Goal: Task Accomplishment & Management: Manage account settings

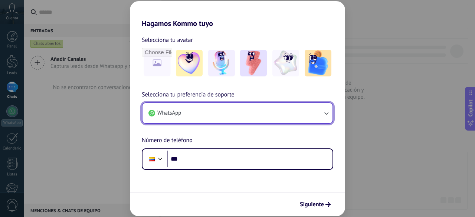
click at [322, 114] on button "WhatsApp" at bounding box center [238, 113] width 190 height 20
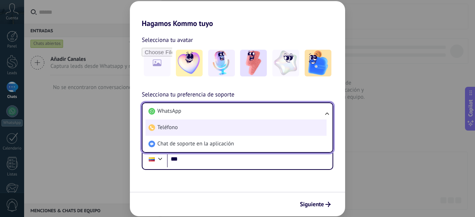
click at [196, 130] on li "Teléfono" at bounding box center [236, 128] width 181 height 16
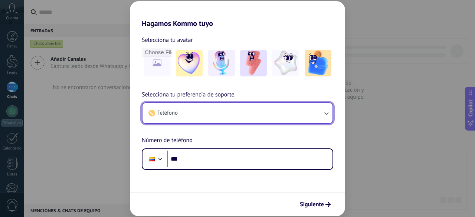
click at [205, 111] on button "Teléfono" at bounding box center [238, 113] width 190 height 20
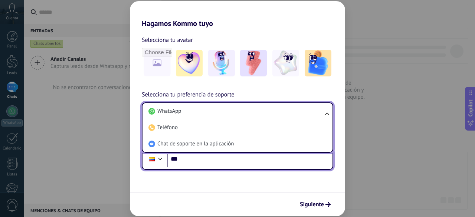
click at [194, 159] on input "***" at bounding box center [250, 159] width 166 height 17
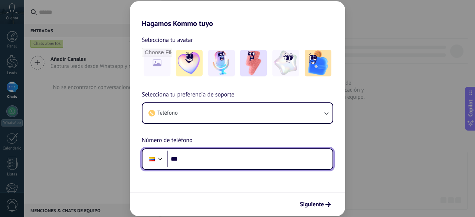
click at [194, 159] on input "***" at bounding box center [250, 159] width 166 height 17
type input "**********"
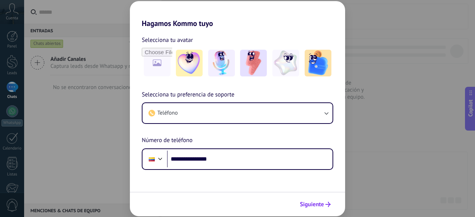
click at [312, 206] on span "Siguiente" at bounding box center [312, 204] width 24 height 5
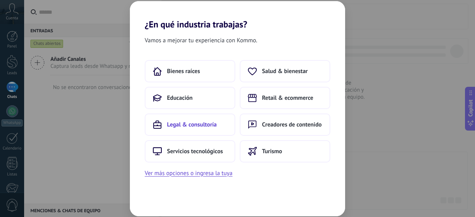
click at [194, 124] on span "Legal & consultoría" at bounding box center [192, 124] width 50 height 7
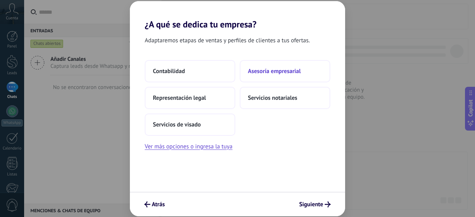
click at [270, 68] on span "Asesoría empresarial" at bounding box center [274, 71] width 53 height 7
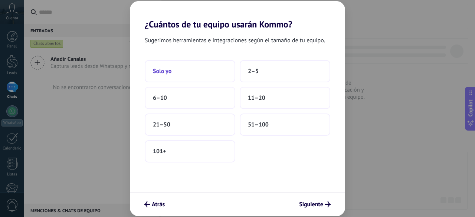
click at [165, 75] on button "Solo yo" at bounding box center [190, 71] width 91 height 22
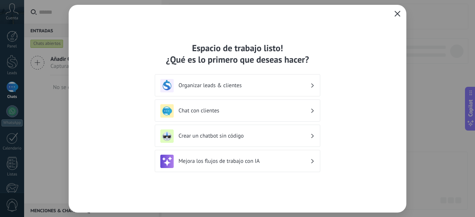
click at [399, 14] on icon "button" at bounding box center [398, 14] width 6 height 6
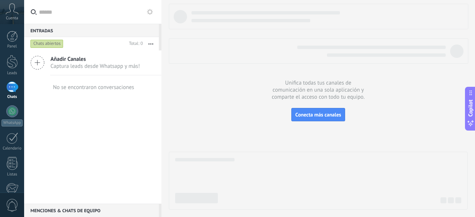
click at [71, 57] on span "Añadir Canales" at bounding box center [96, 59] width 90 height 7
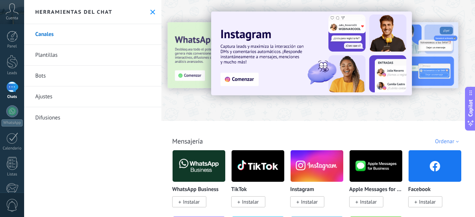
scroll to position [37, 0]
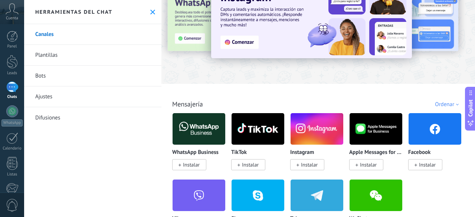
click at [209, 128] on img at bounding box center [199, 129] width 53 height 36
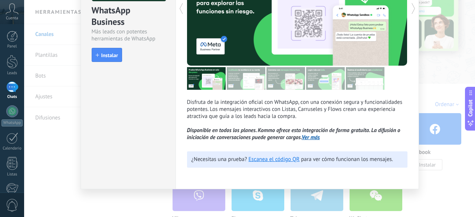
scroll to position [12, 0]
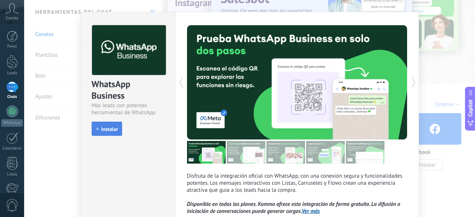
click at [103, 129] on span "Instalar" at bounding box center [109, 129] width 17 height 5
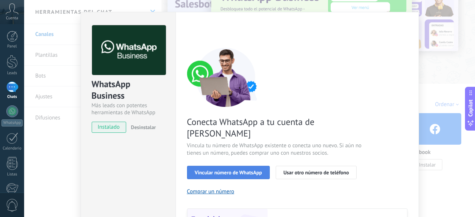
click at [251, 170] on span "Vincular número de WhatsApp" at bounding box center [228, 172] width 67 height 5
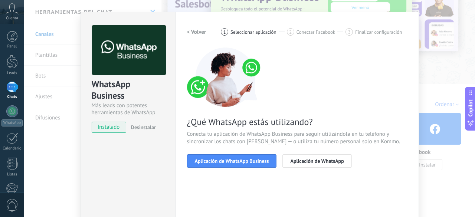
click at [251, 160] on span "Aplicación de WhatsApp Business" at bounding box center [232, 161] width 74 height 5
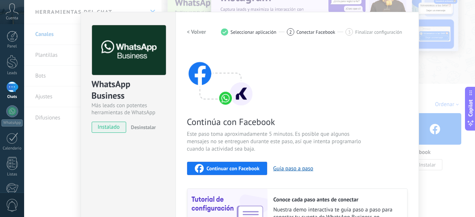
scroll to position [87, 0]
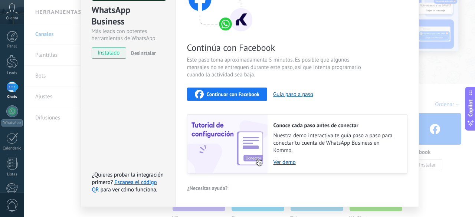
click at [251, 92] on span "Continuar con Facebook" at bounding box center [233, 94] width 53 height 5
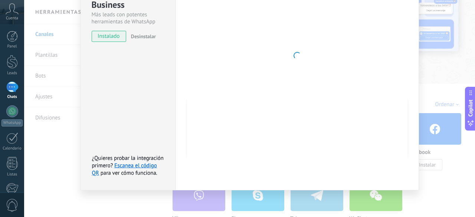
scroll to position [29, 0]
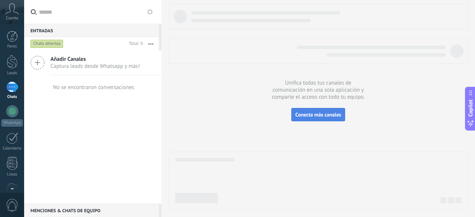
click at [319, 114] on span "Conecta más canales" at bounding box center [319, 114] width 46 height 7
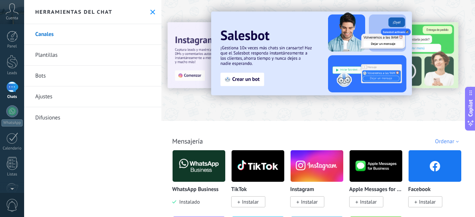
click at [329, 173] on img at bounding box center [317, 166] width 53 height 36
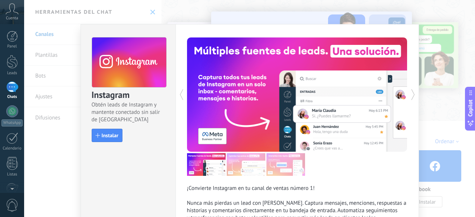
scroll to position [74, 0]
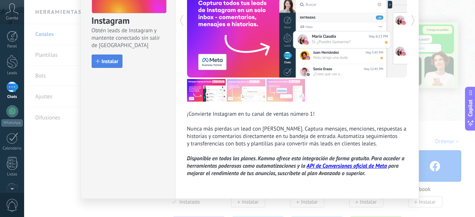
click at [111, 59] on span "Instalar" at bounding box center [110, 61] width 17 height 5
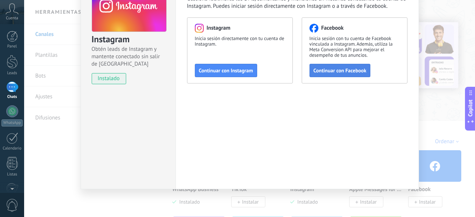
click at [341, 69] on span "Continuar con Facebook" at bounding box center [340, 70] width 53 height 5
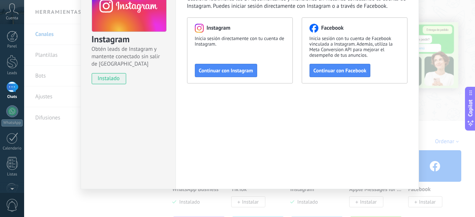
scroll to position [0, 0]
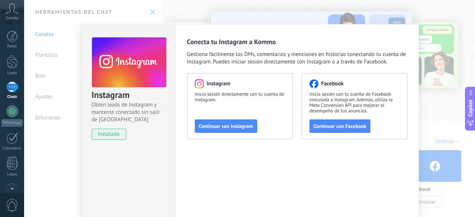
click at [466, 31] on div "Instagram Obtén leads de Instagram y mantente conectado sin salir de Kommo inst…" at bounding box center [249, 108] width 451 height 217
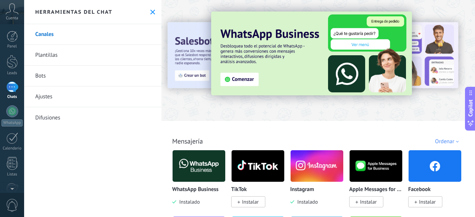
click at [250, 166] on img at bounding box center [258, 166] width 53 height 36
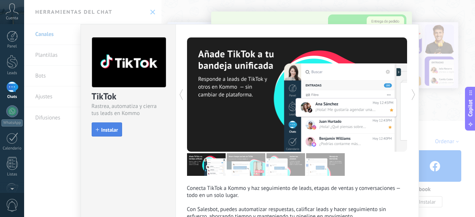
click at [105, 129] on span "Instalar" at bounding box center [109, 129] width 17 height 5
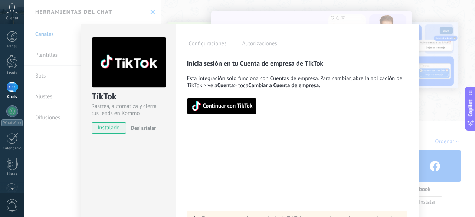
click at [240, 106] on span "Continuar con TikTok" at bounding box center [228, 106] width 50 height 5
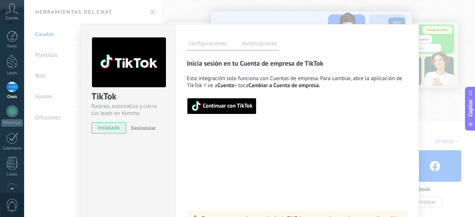
click at [226, 107] on span "Continuar con TikTok" at bounding box center [228, 106] width 50 height 5
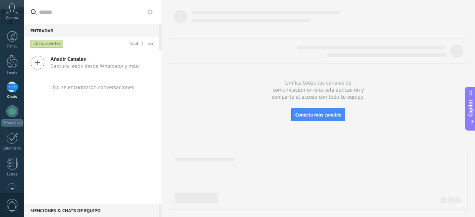
click at [76, 60] on span "Añadir Canales" at bounding box center [96, 59] width 90 height 7
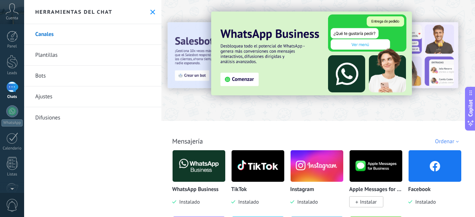
click at [240, 80] on img at bounding box center [311, 54] width 201 height 84
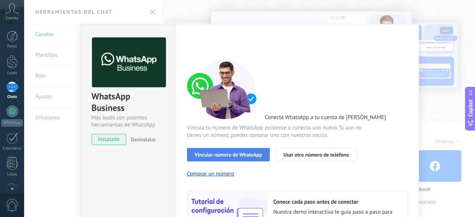
click at [252, 152] on span "Vincular número de WhatsApp" at bounding box center [228, 154] width 67 height 5
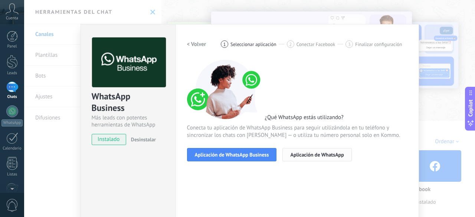
scroll to position [37, 0]
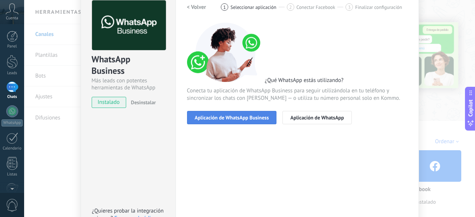
click at [246, 117] on span "Aplicación de WhatsApp Business" at bounding box center [232, 117] width 74 height 5
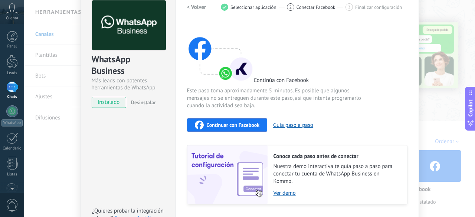
click at [234, 123] on span "Continuar con Facebook" at bounding box center [233, 125] width 53 height 5
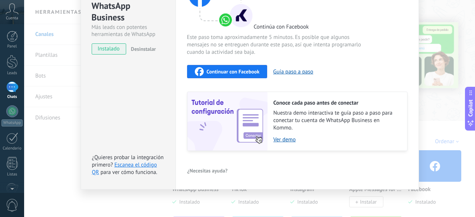
scroll to position [0, 0]
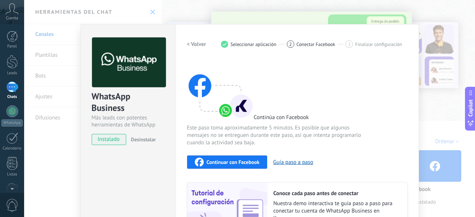
click at [436, 107] on div "WhatsApp Business Más leads con potentes herramientas de WhatsApp instalado Des…" at bounding box center [249, 108] width 451 height 217
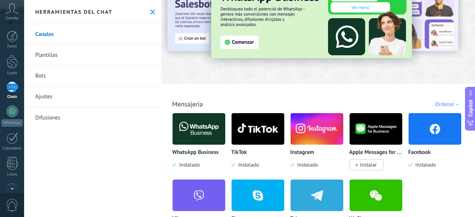
scroll to position [111, 0]
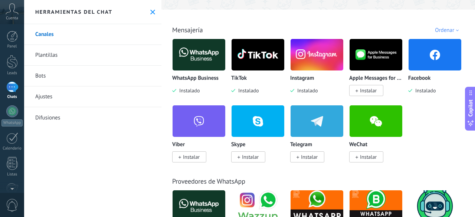
click at [48, 98] on link "Ajustes" at bounding box center [92, 97] width 137 height 21
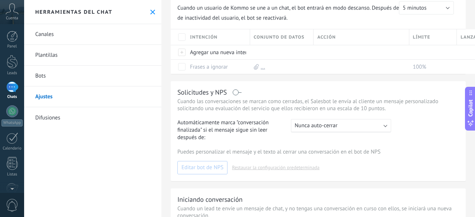
scroll to position [37, 0]
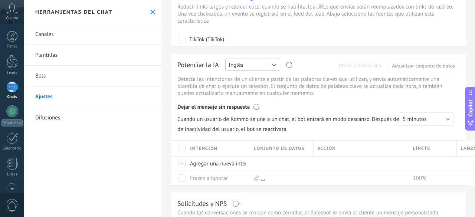
click at [274, 64] on button "Inglés" at bounding box center [252, 65] width 55 height 12
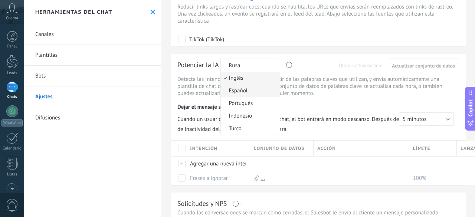
click at [237, 94] on span "Español" at bounding box center [249, 90] width 57 height 7
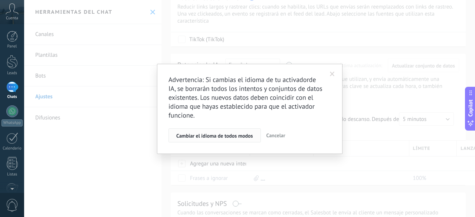
click at [237, 136] on span "Cambiar el idioma de todos modos" at bounding box center [214, 135] width 77 height 5
